Goal: Task Accomplishment & Management: Manage account settings

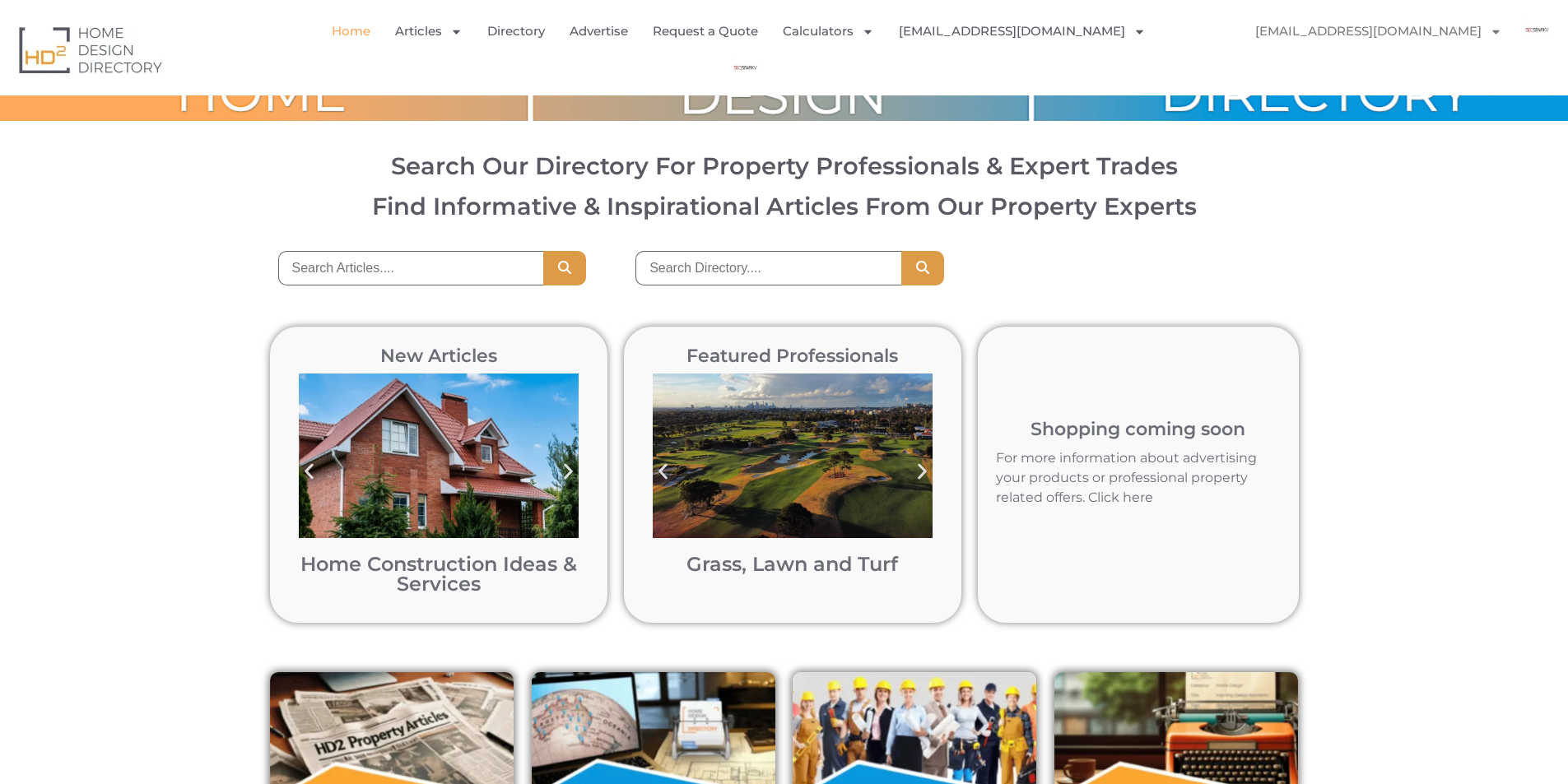
click at [1387, 34] on link "[EMAIL_ADDRESS][DOMAIN_NAME]" at bounding box center [1379, 31] width 280 height 38
click at [763, 50] on img "Menu" at bounding box center [744, 68] width 37 height 37
click at [1073, 35] on link "[EMAIL_ADDRESS][DOMAIN_NAME]" at bounding box center [1022, 31] width 247 height 38
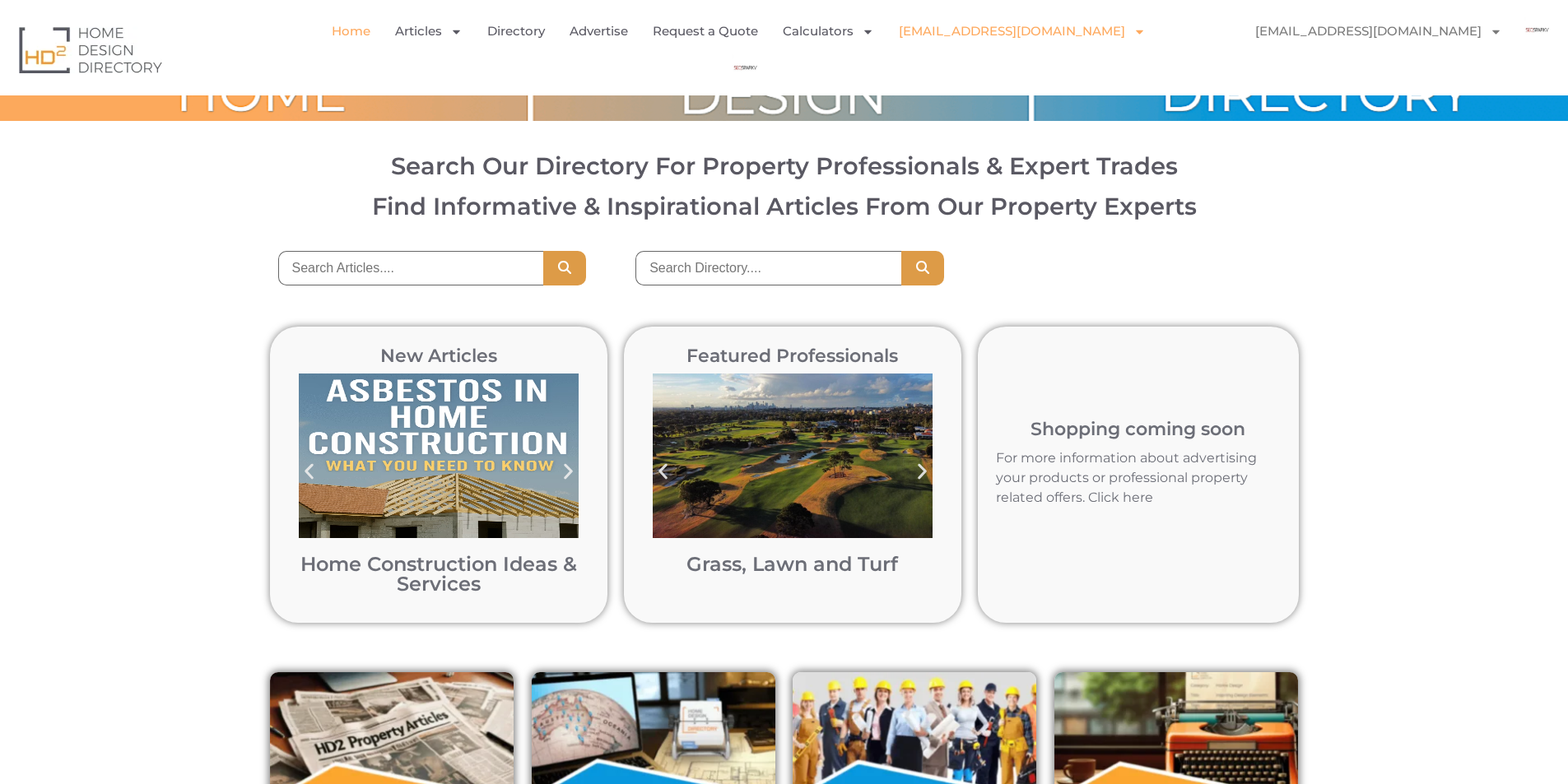
click at [998, 40] on link "[EMAIL_ADDRESS][DOMAIN_NAME]" at bounding box center [1022, 31] width 247 height 38
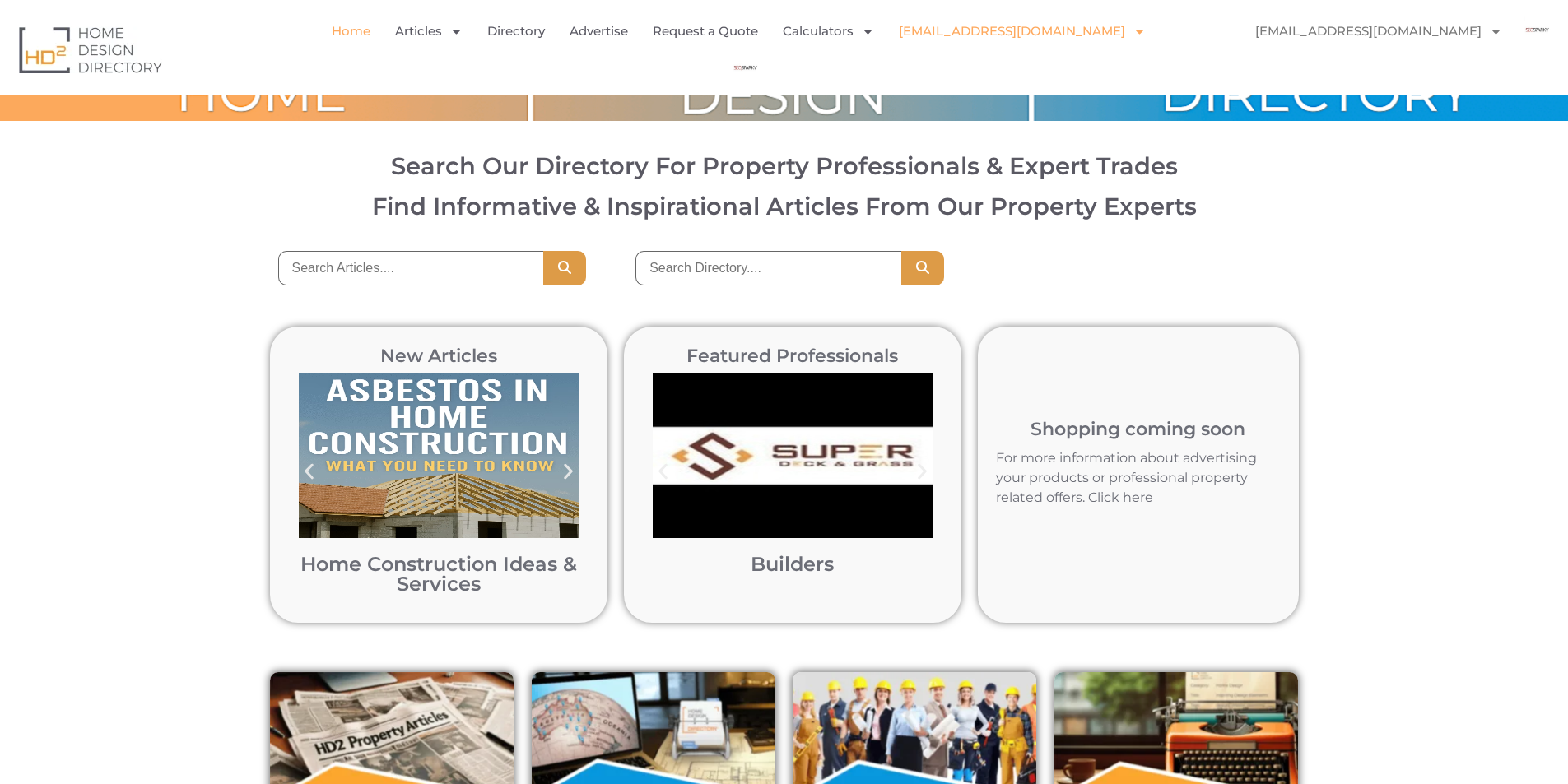
click at [998, 40] on link "[EMAIL_ADDRESS][DOMAIN_NAME]" at bounding box center [1022, 31] width 247 height 38
click at [958, 115] on link "Profile" at bounding box center [952, 104] width 107 height 36
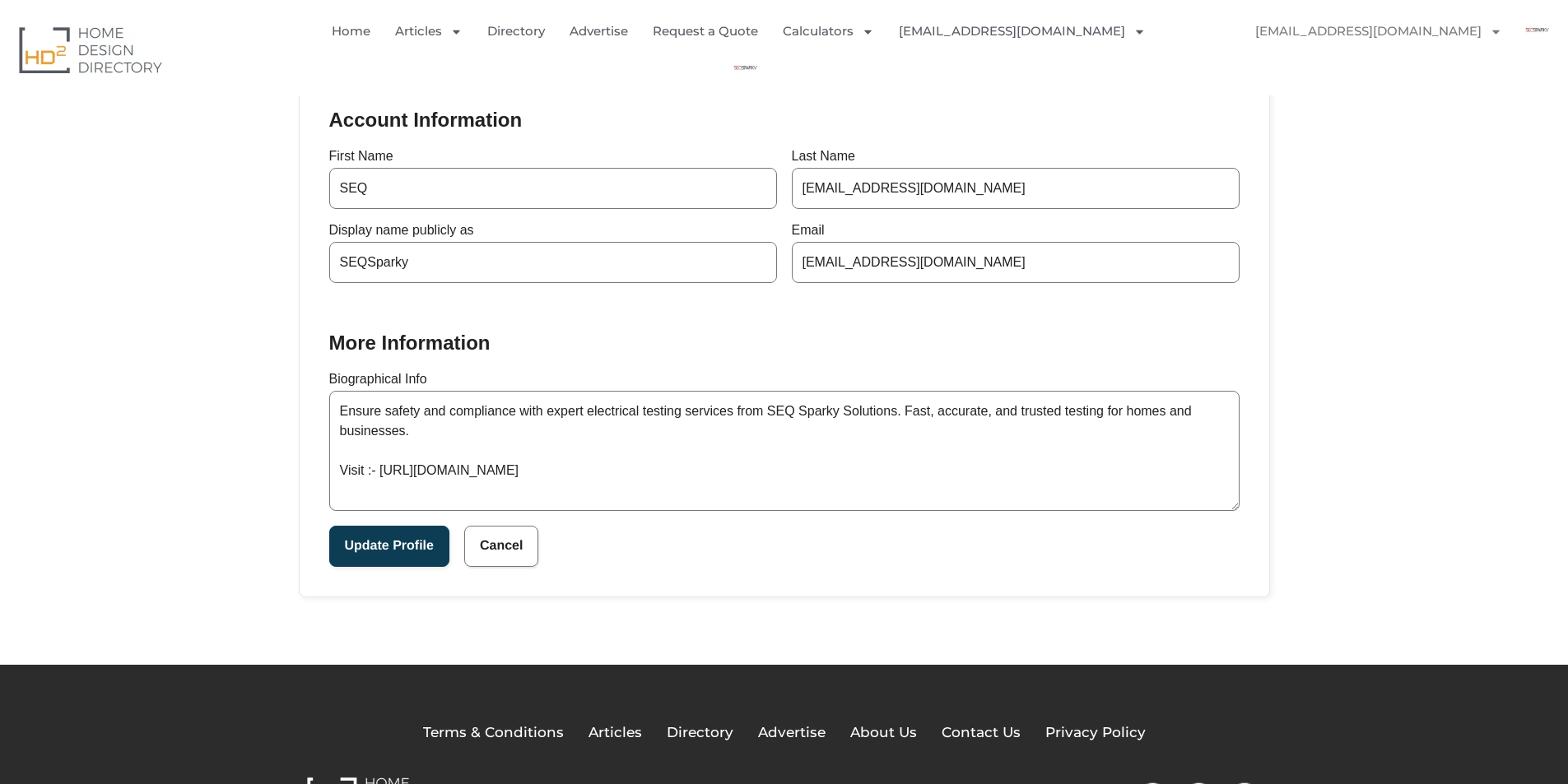
scroll to position [330, 0]
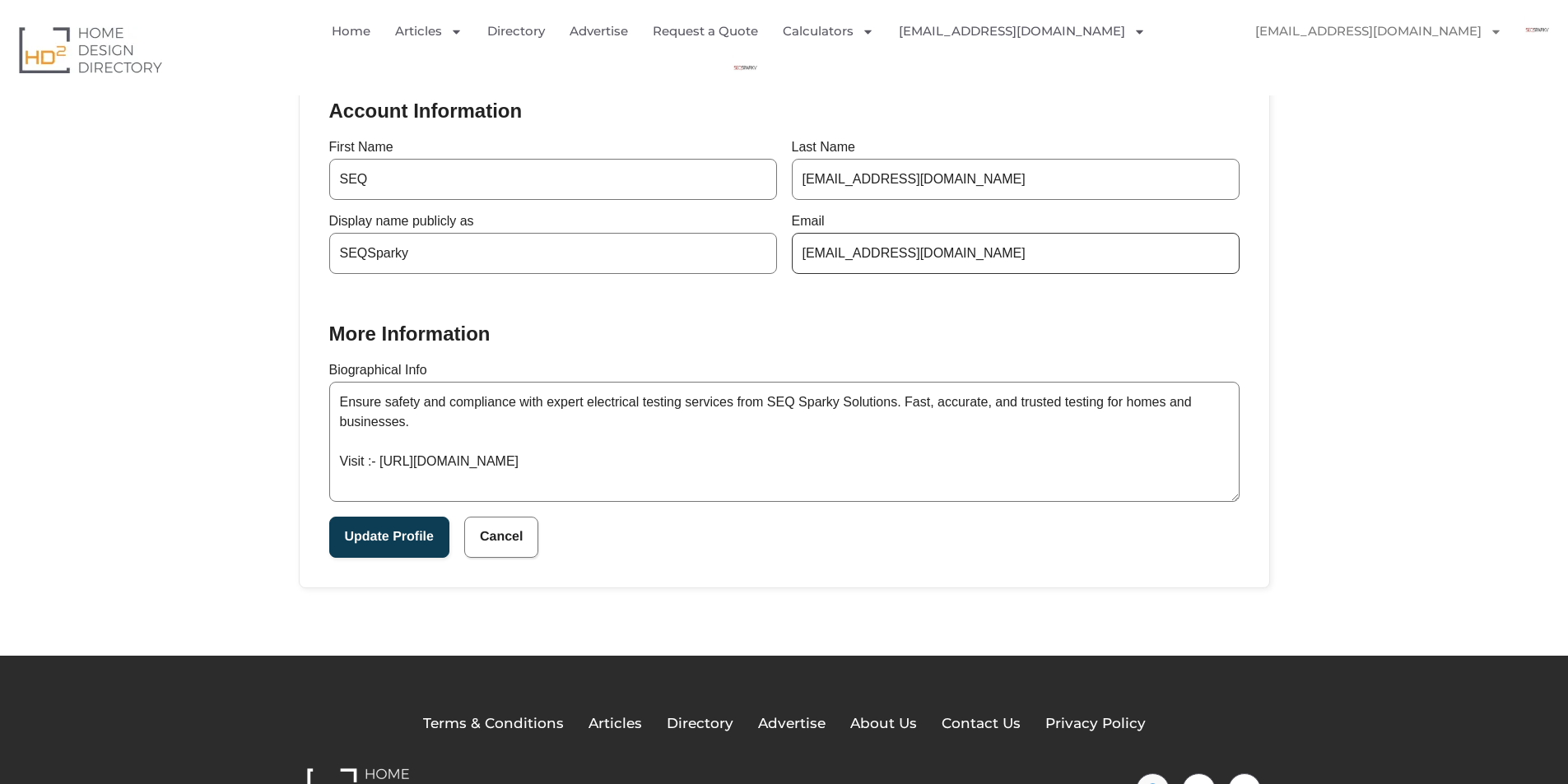
drag, startPoint x: 845, startPoint y: 262, endPoint x: 765, endPoint y: 262, distance: 80.0
click at [765, 262] on div "First Name SEQ Last Name Seqsparky551@gmail.com Display name publicly as SEQSpa…" at bounding box center [785, 207] width 911 height 133
drag, startPoint x: 949, startPoint y: 192, endPoint x: 768, endPoint y: 182, distance: 181.3
click at [768, 182] on div "First Name SEQ Last Name Seqsparky551@gmail.com Display name publicly as SEQSpa…" at bounding box center [785, 207] width 911 height 133
click at [398, 557] on button "Update Profile" at bounding box center [390, 538] width 120 height 41
